Goal: Check status: Check status

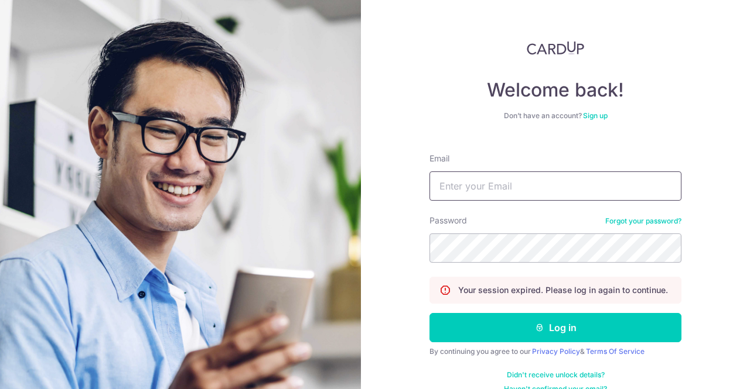
click at [500, 183] on input "Email" at bounding box center [555, 186] width 252 height 29
click at [501, 183] on input "Email" at bounding box center [555, 186] width 252 height 29
type input "[EMAIL_ADDRESS][DOMAIN_NAME]"
click at [429, 313] on button "Log in" at bounding box center [555, 327] width 252 height 29
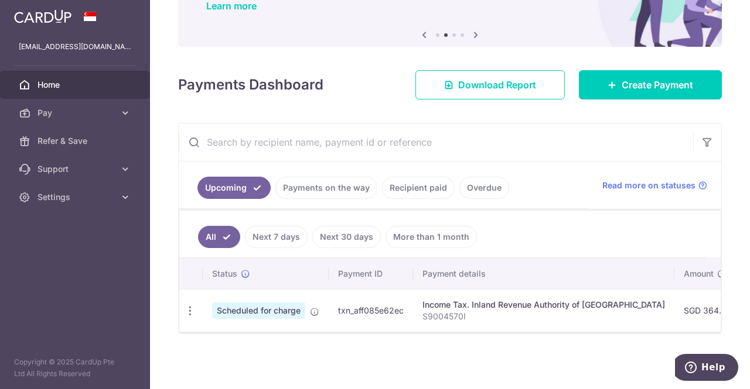
click at [334, 184] on link "Payments on the way" at bounding box center [326, 188] width 102 height 22
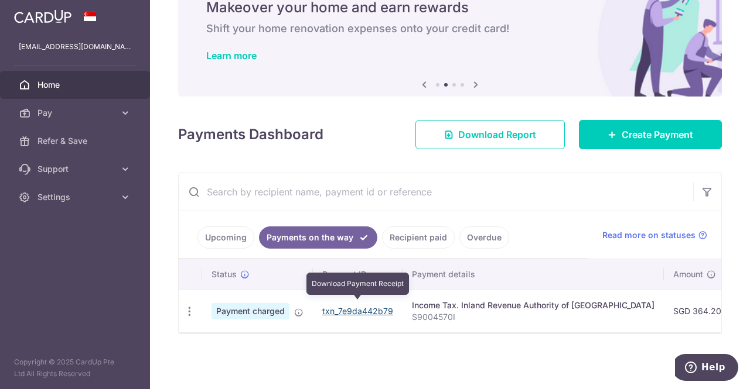
click at [360, 306] on link "txn_7e9da442b79" at bounding box center [357, 311] width 71 height 10
